Goal: Task Accomplishment & Management: Manage account settings

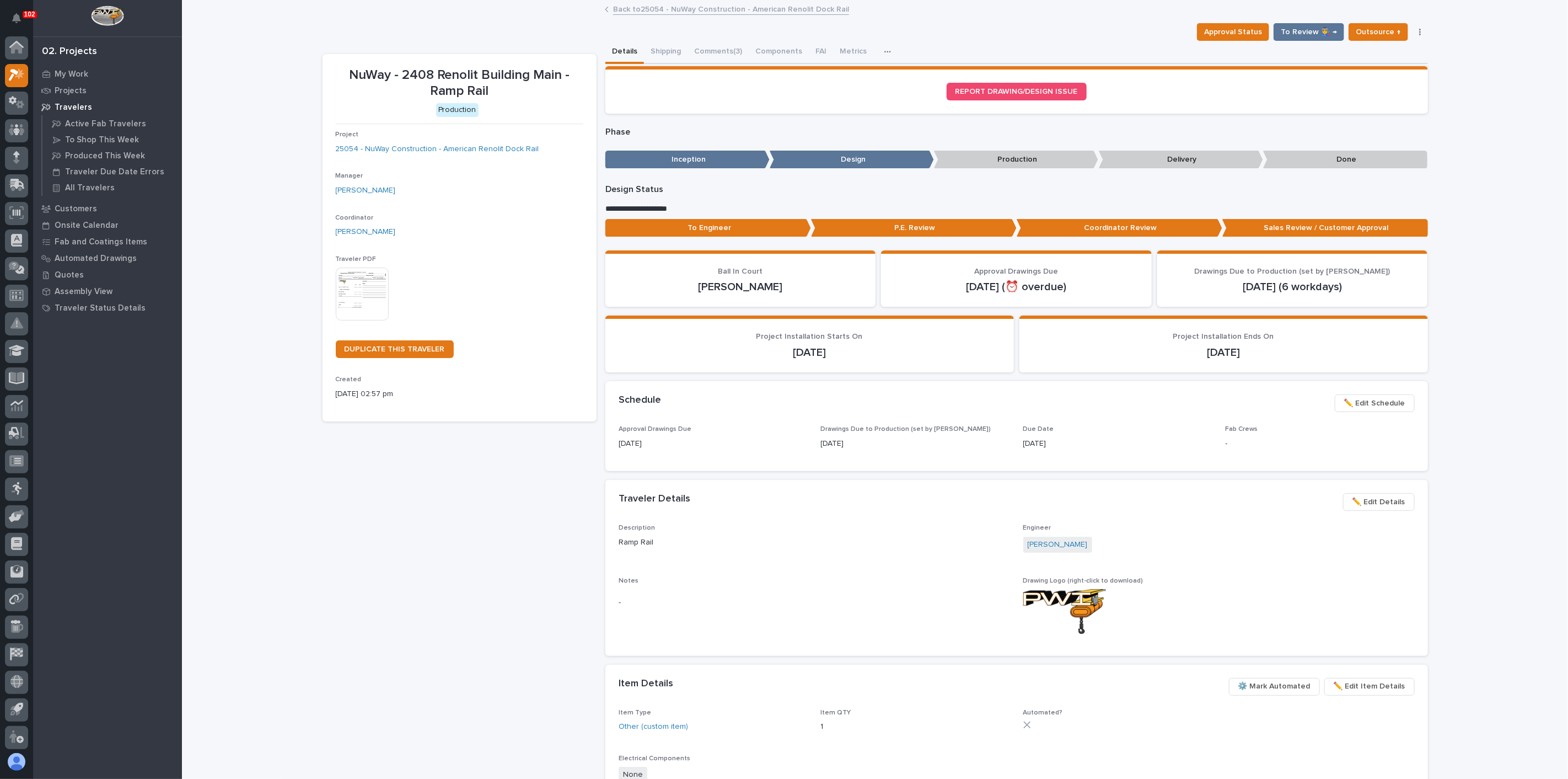
scroll to position [2, 0]
click at [81, 70] on p "My Work" at bounding box center [71, 74] width 33 height 10
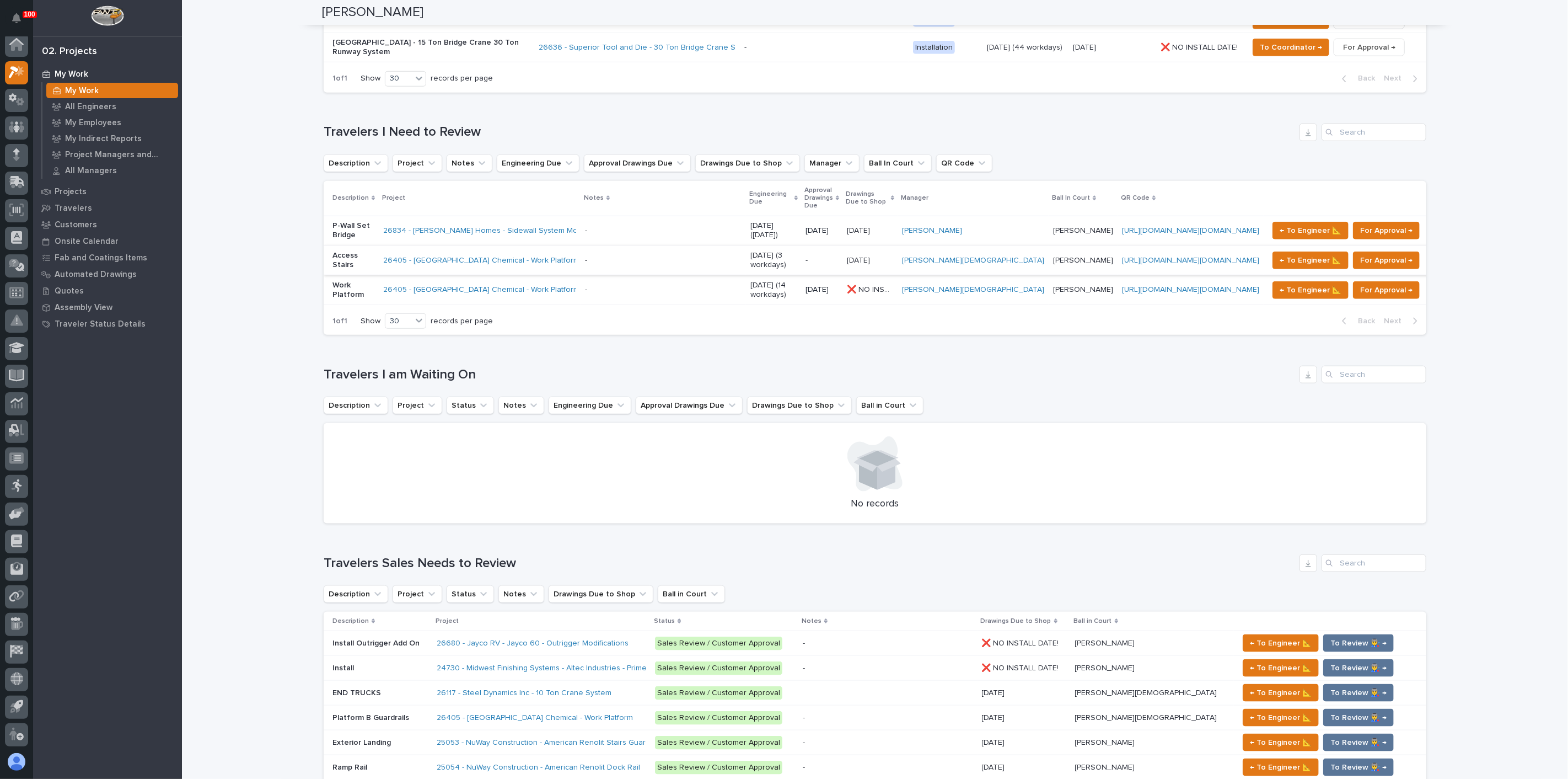
scroll to position [769, 0]
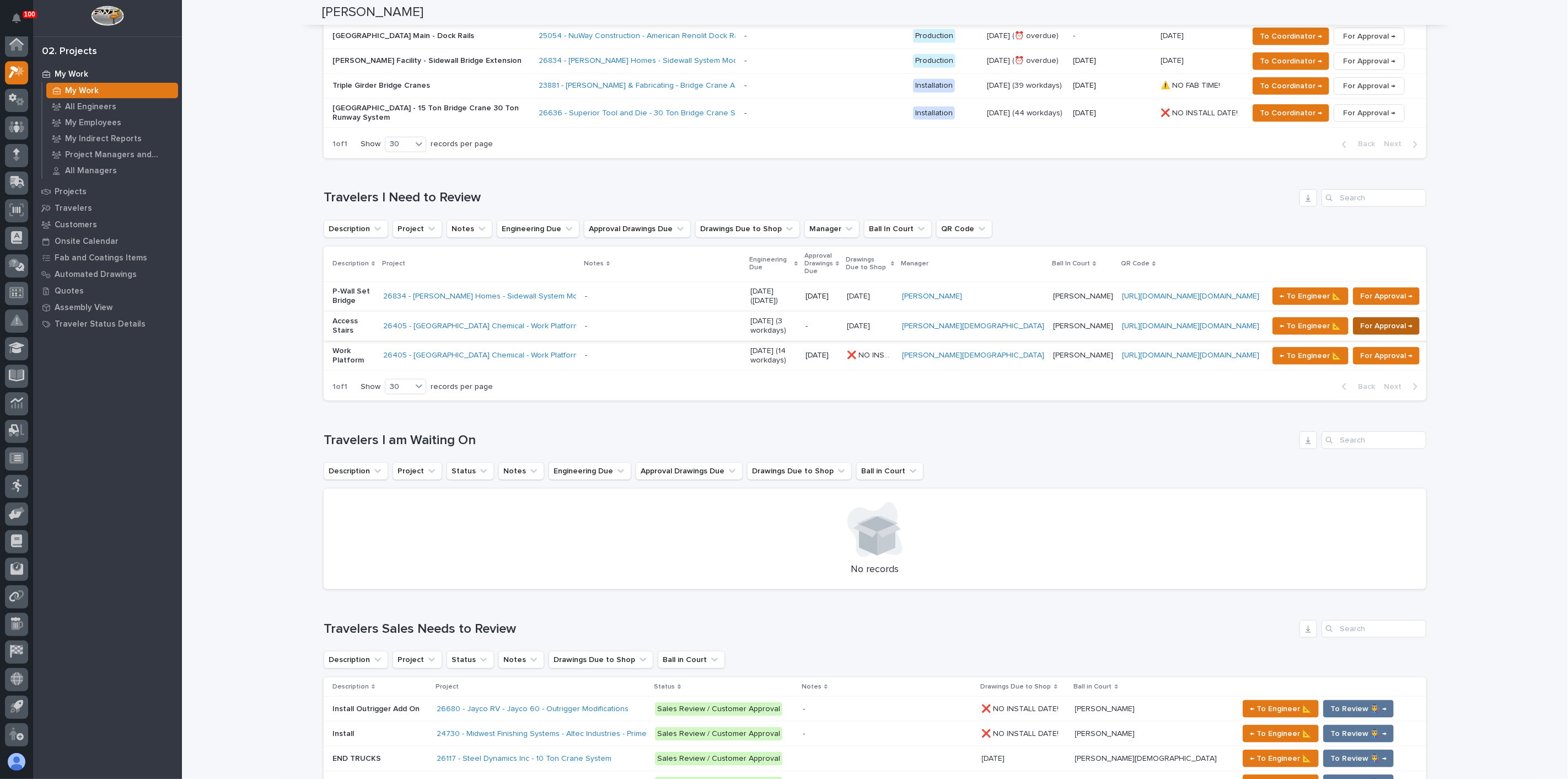
click at [1370, 319] on span "For Approval →" at bounding box center [1387, 326] width 52 height 13
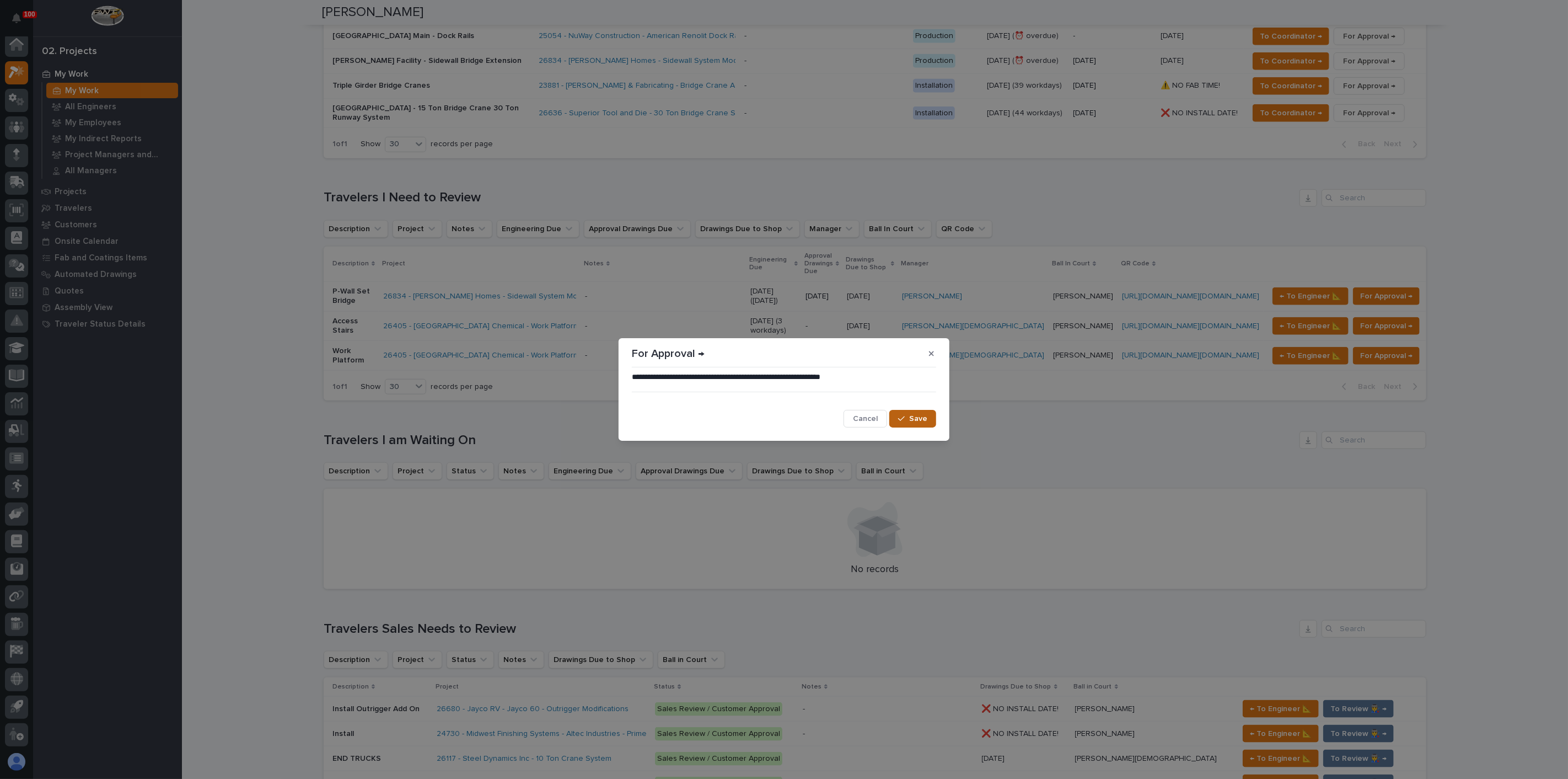
click at [909, 417] on div "button" at bounding box center [904, 418] width 11 height 7
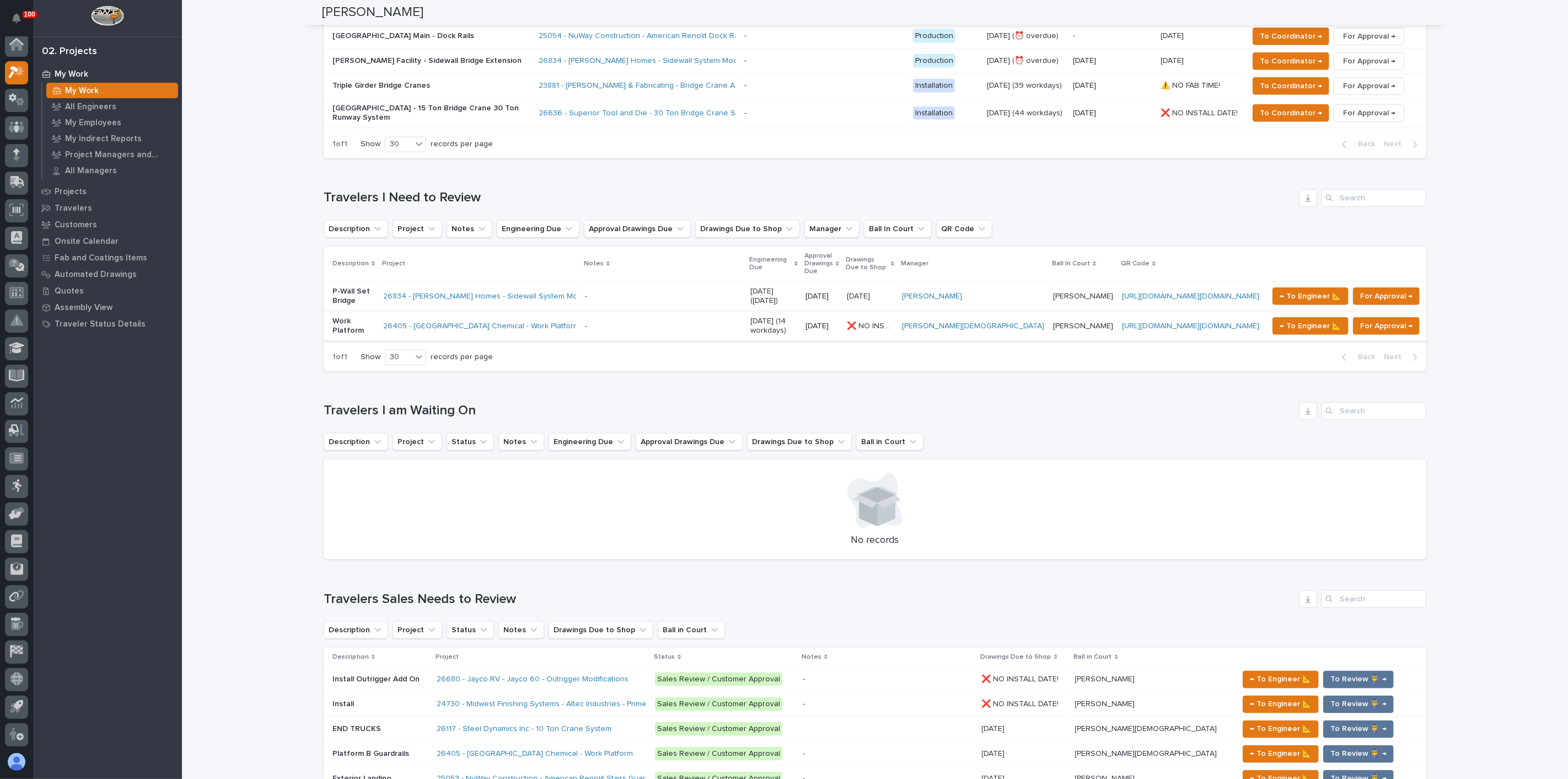
scroll to position [755, 0]
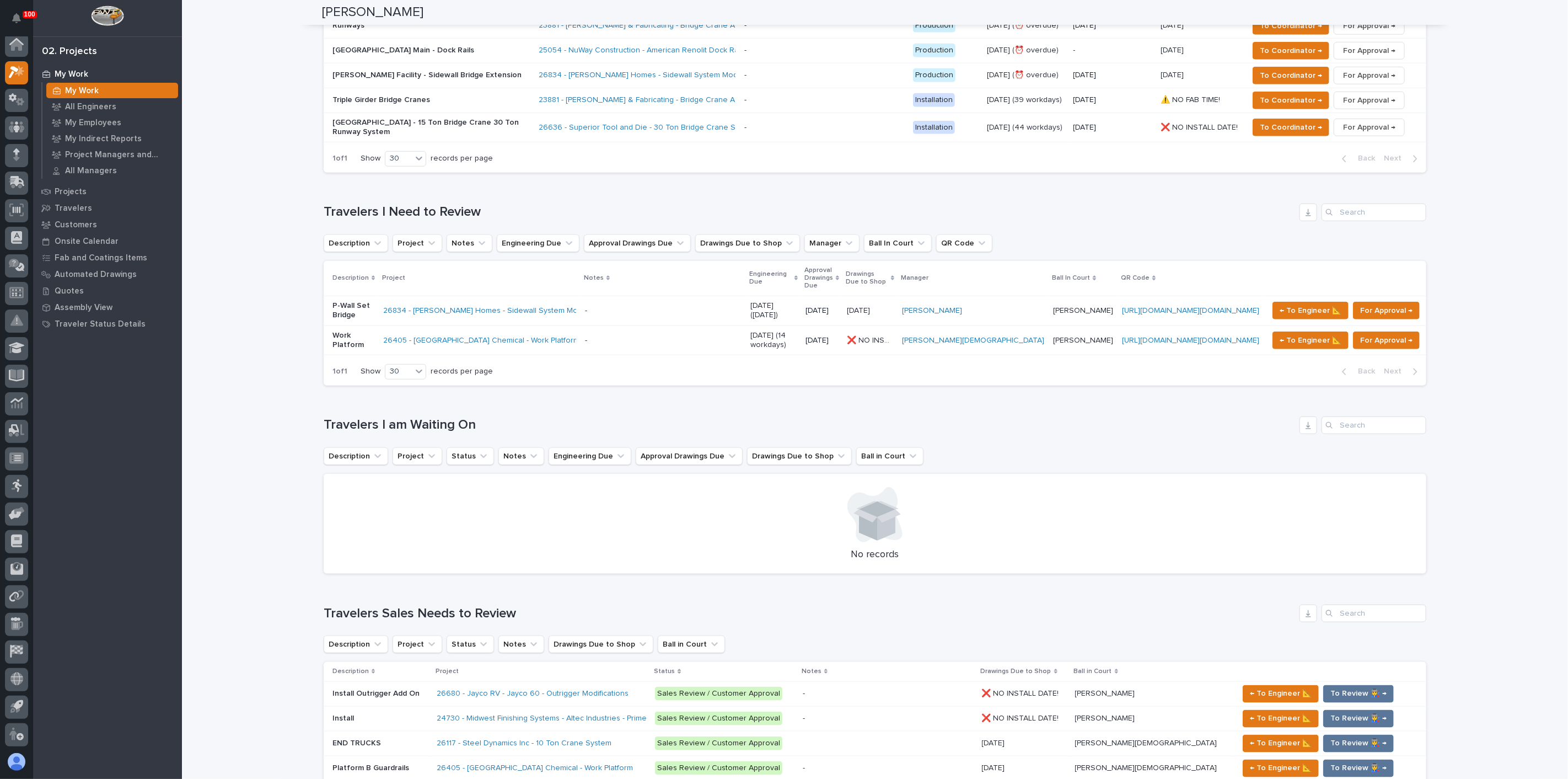
click at [1355, 326] on td "← To Engineer 📐 For Approval →" at bounding box center [1350, 340] width 173 height 30
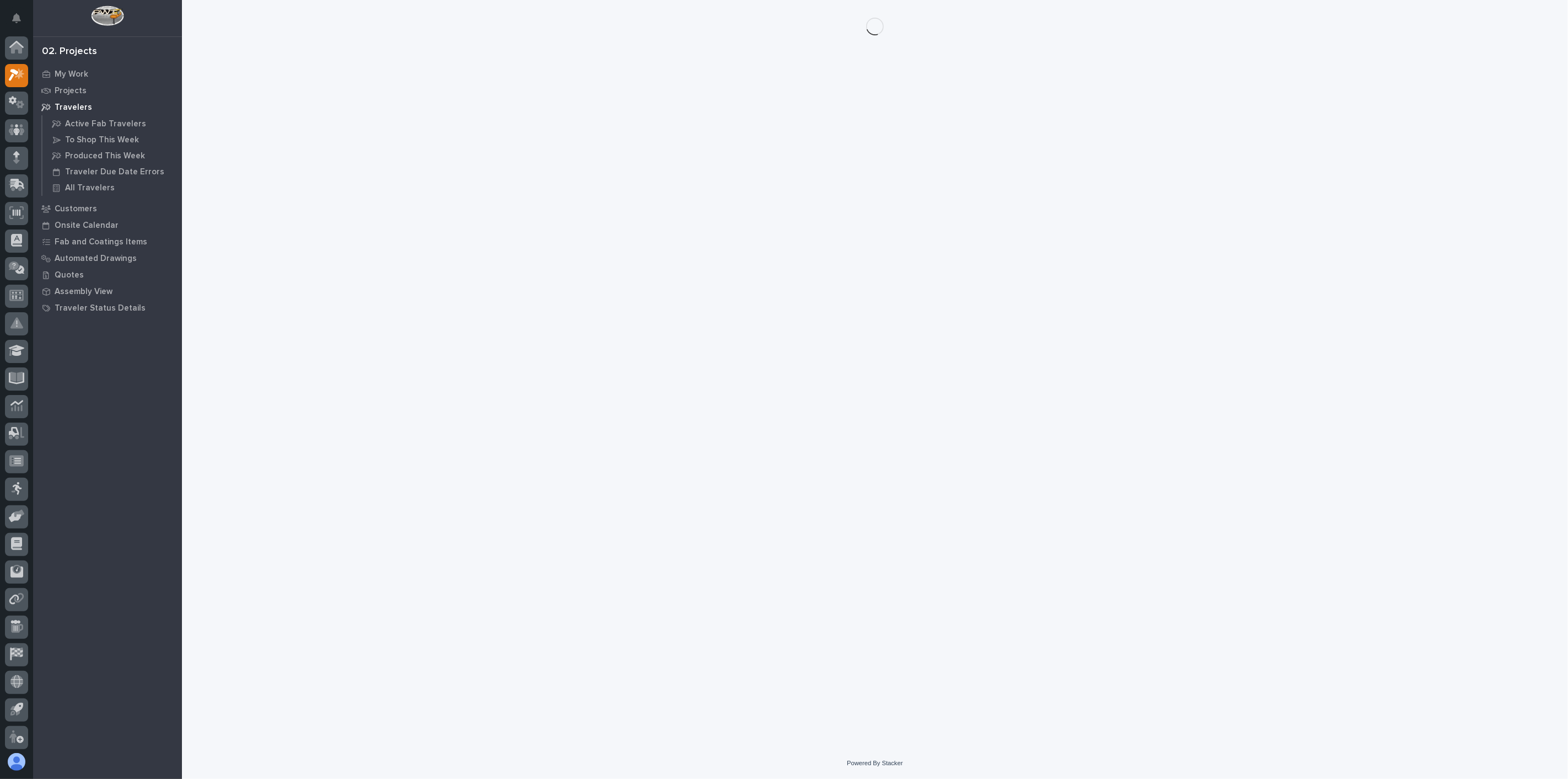
scroll to position [2, 0]
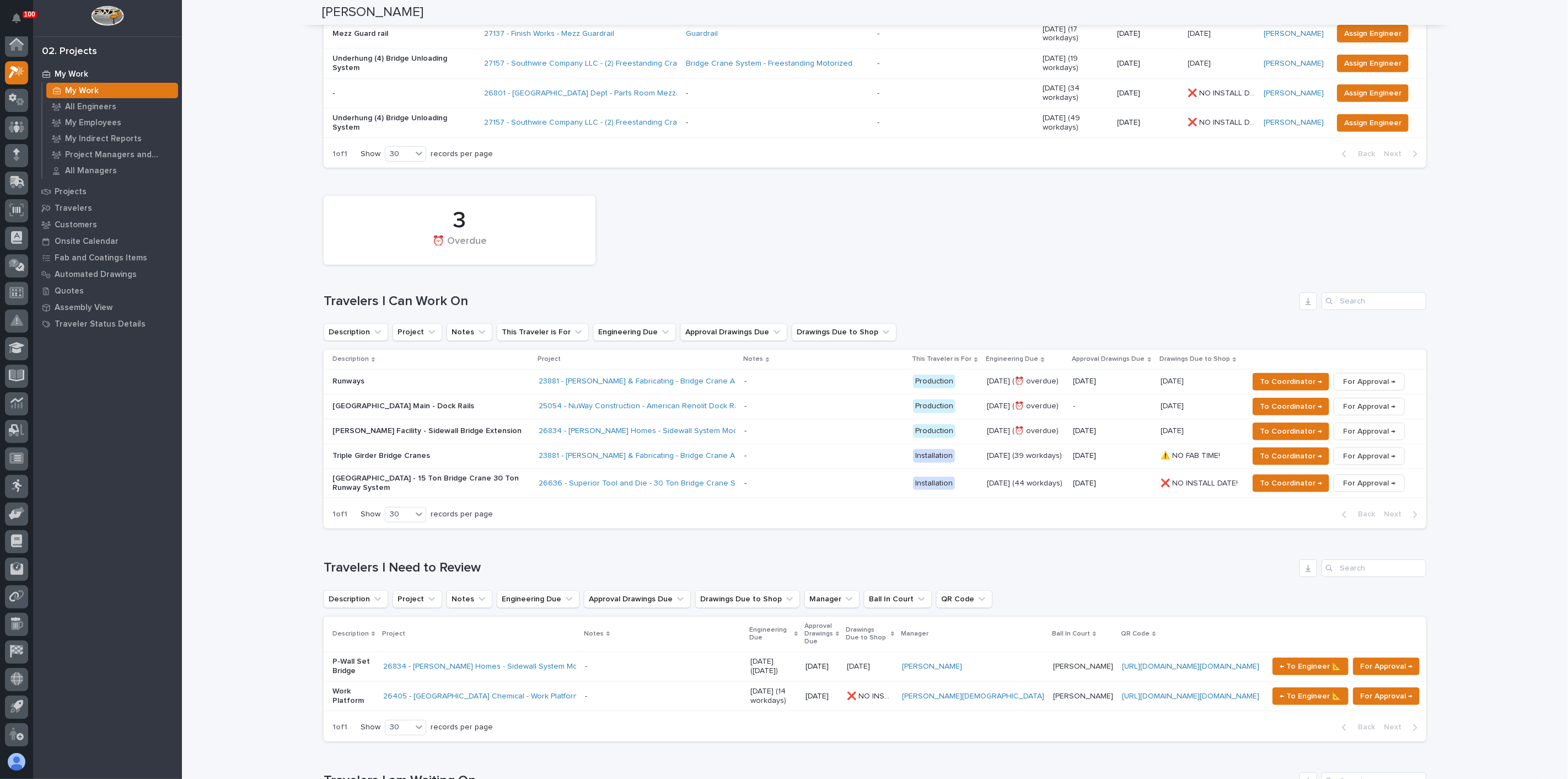
scroll to position [428, 0]
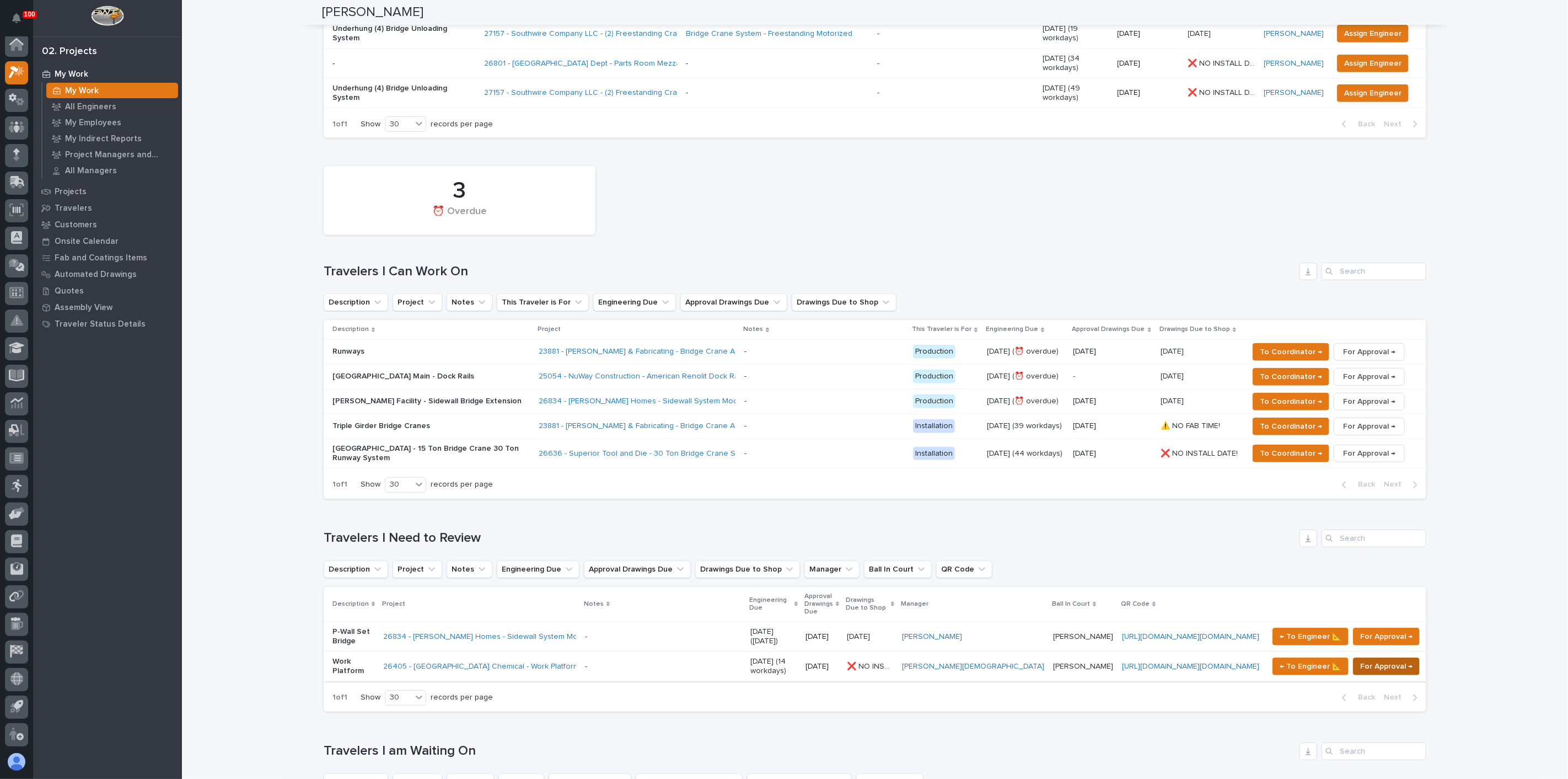
click at [1384, 659] on span "For Approval →" at bounding box center [1387, 666] width 52 height 13
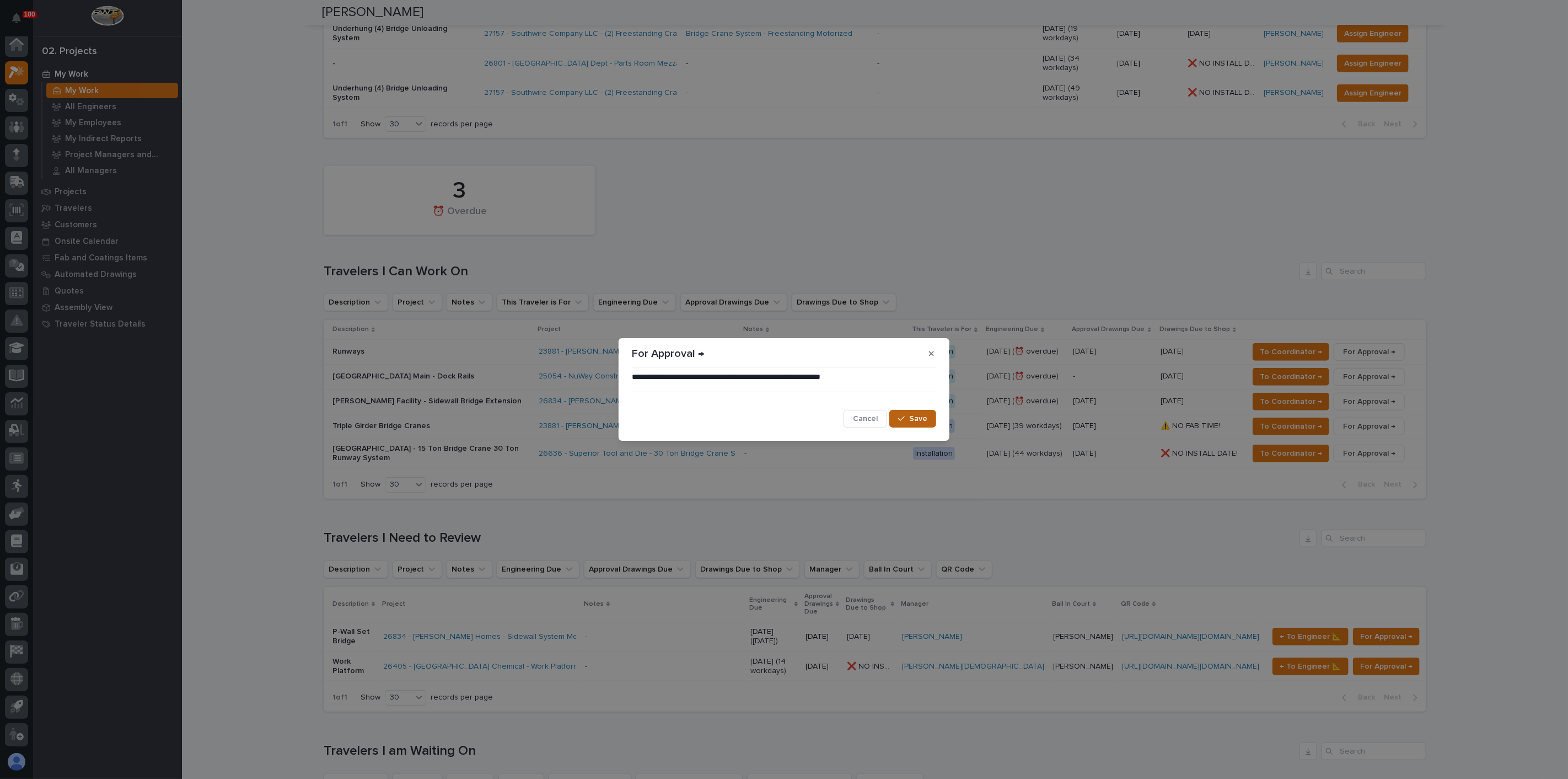
click at [930, 422] on button "Save" at bounding box center [913, 418] width 47 height 18
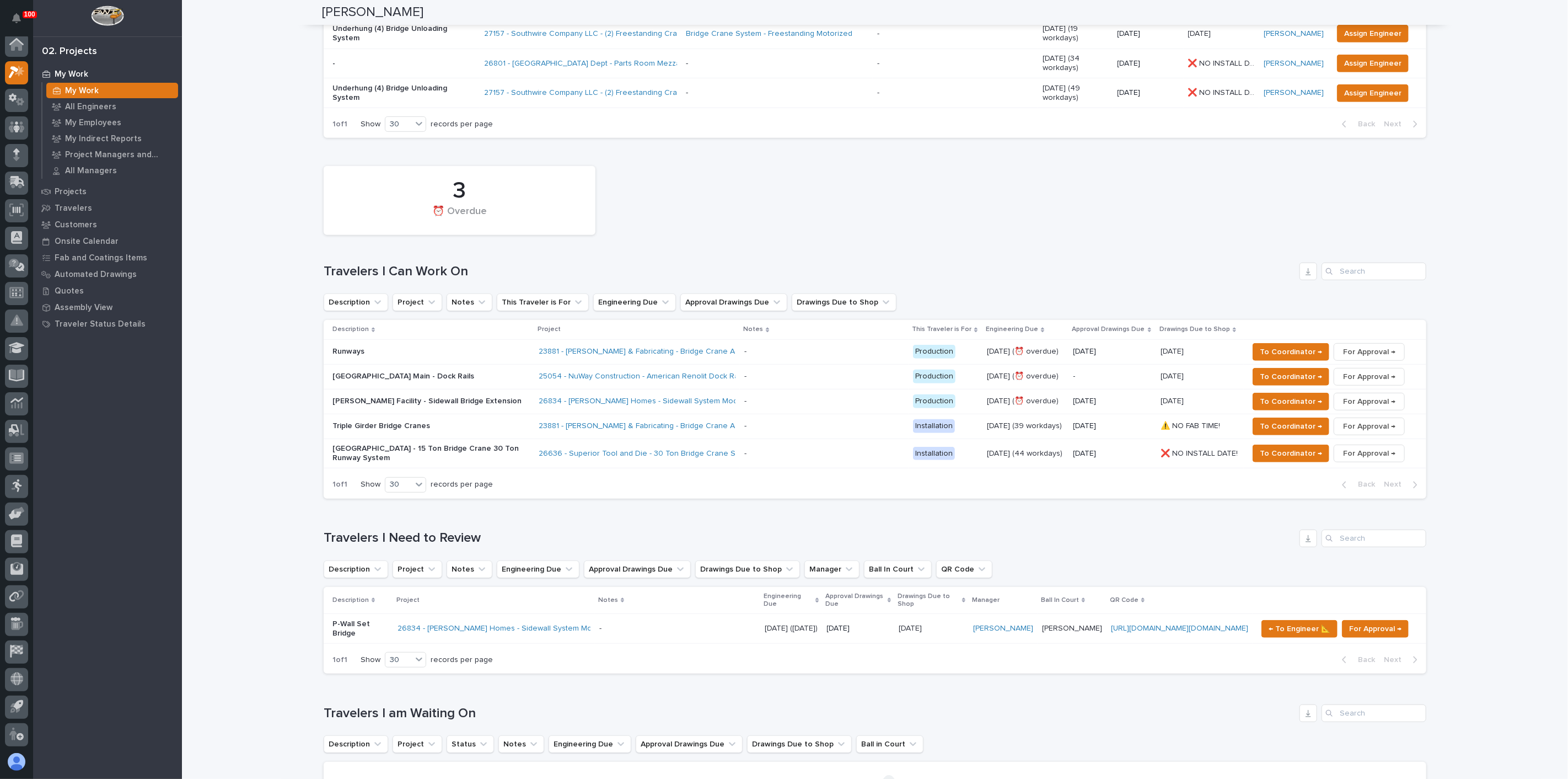
scroll to position [441, 0]
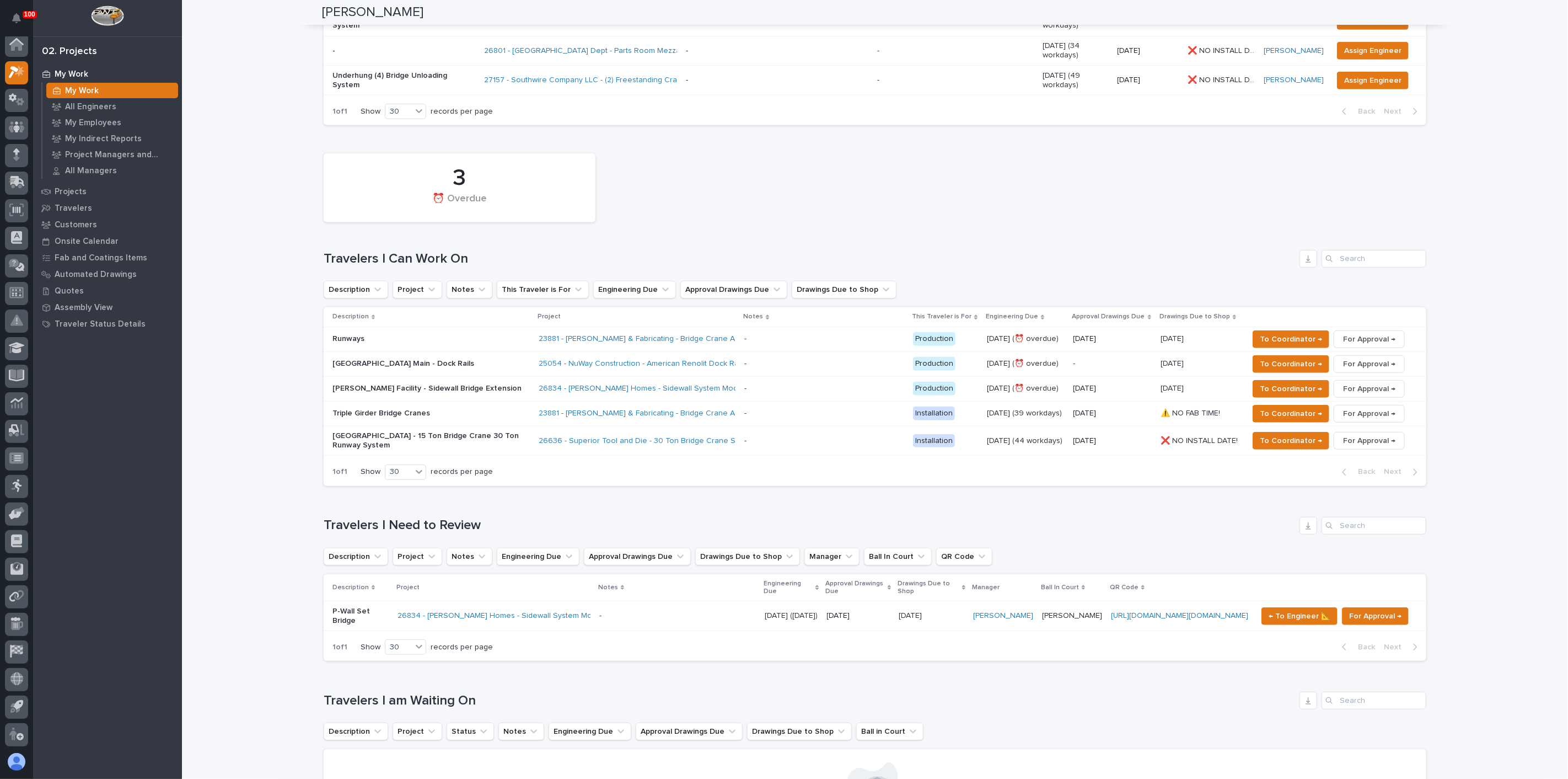
click at [543, 517] on div "Travelers I Need to Review" at bounding box center [875, 526] width 1103 height 18
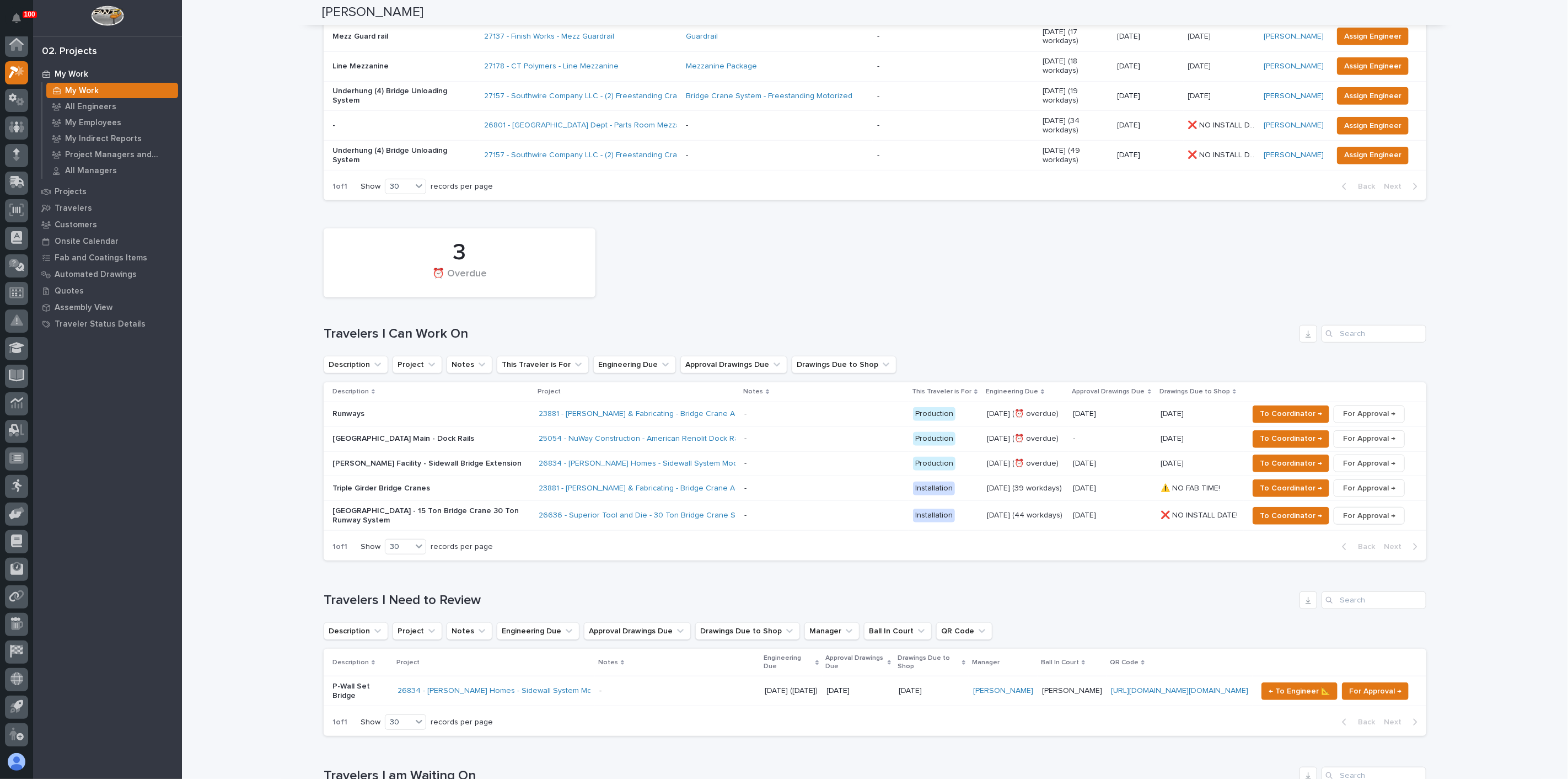
scroll to position [437, 0]
